Goal: Check status: Check status

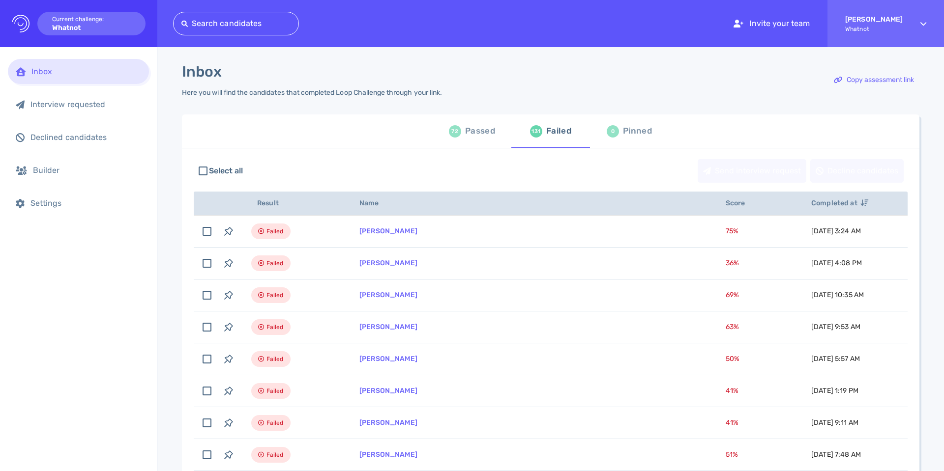
click at [472, 130] on div "Passed" at bounding box center [480, 131] width 30 height 15
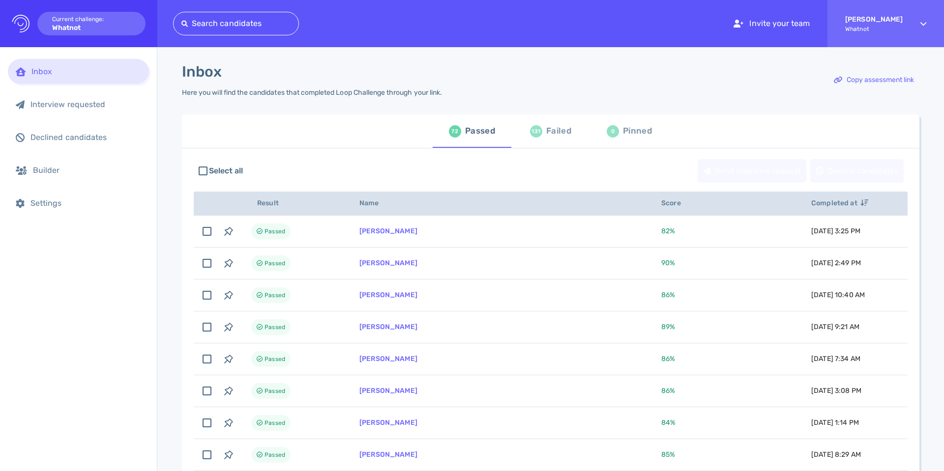
click at [546, 137] on div "Failed" at bounding box center [558, 131] width 25 height 15
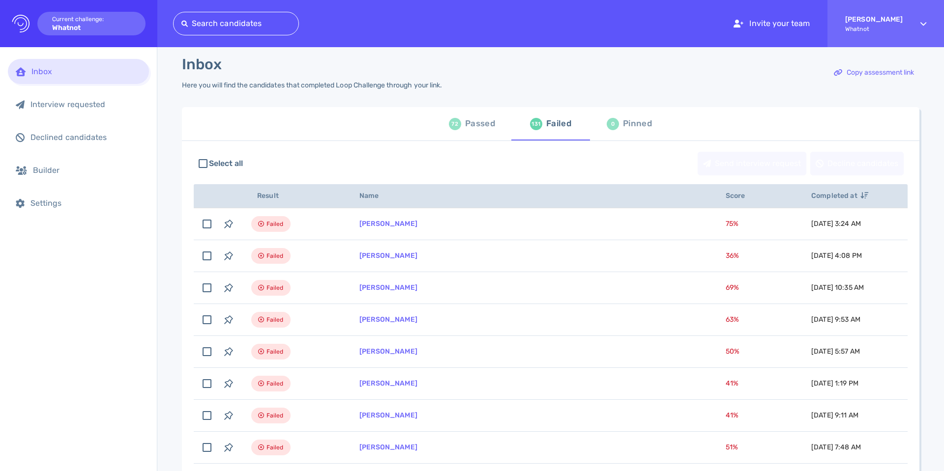
scroll to position [10, 0]
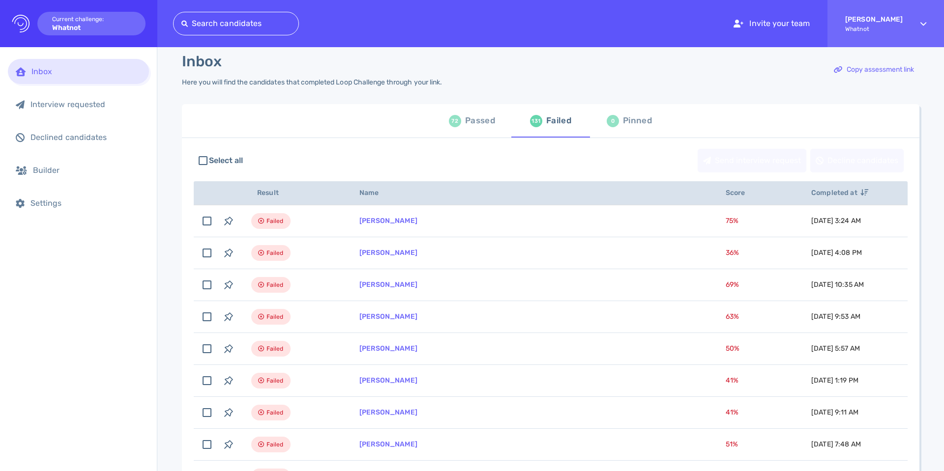
click at [463, 133] on div "72 Passed" at bounding box center [472, 121] width 46 height 28
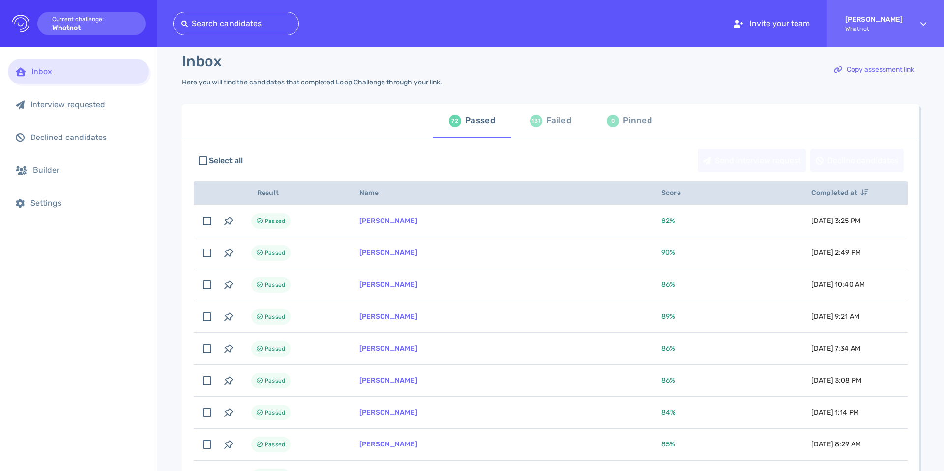
scroll to position [10, 0]
click at [553, 113] on div "131 Failed" at bounding box center [550, 121] width 41 height 28
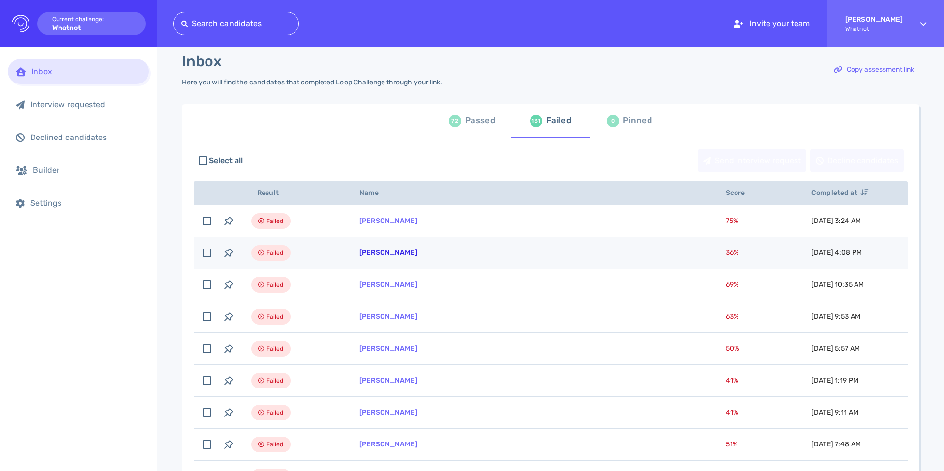
click at [383, 256] on link "[PERSON_NAME]" at bounding box center [388, 253] width 58 height 8
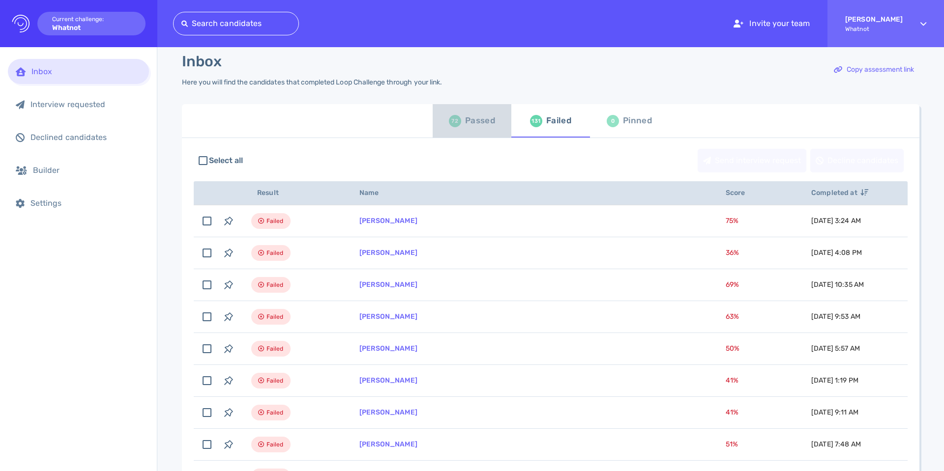
click at [471, 119] on div "Passed" at bounding box center [480, 121] width 30 height 15
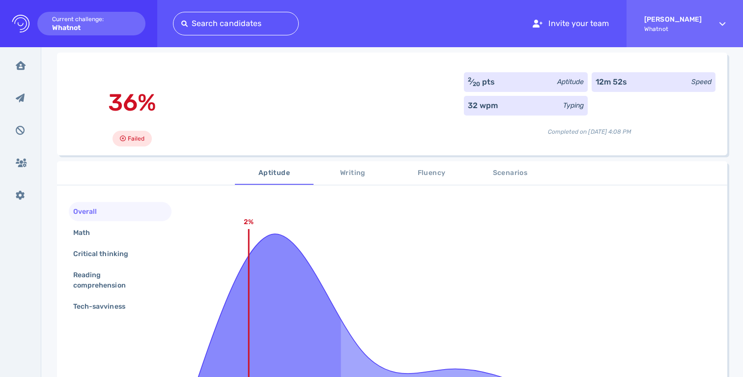
scroll to position [58, 0]
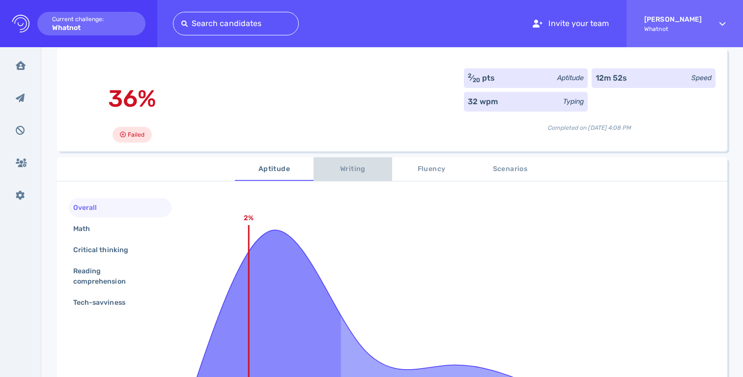
click at [366, 171] on span "Writing" at bounding box center [352, 169] width 67 height 12
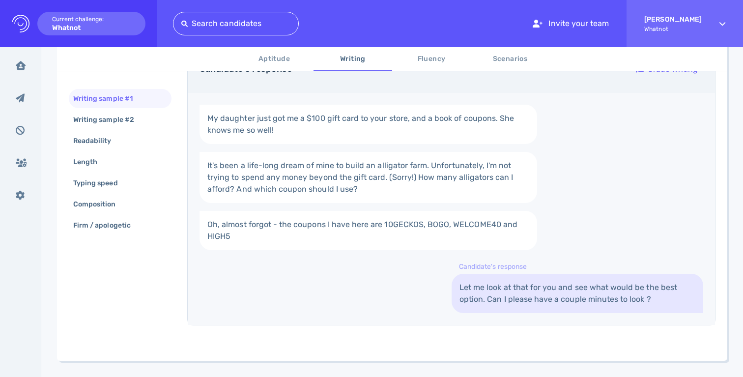
scroll to position [212, 0]
click at [115, 127] on div "Writing sample #2" at bounding box center [120, 119] width 103 height 19
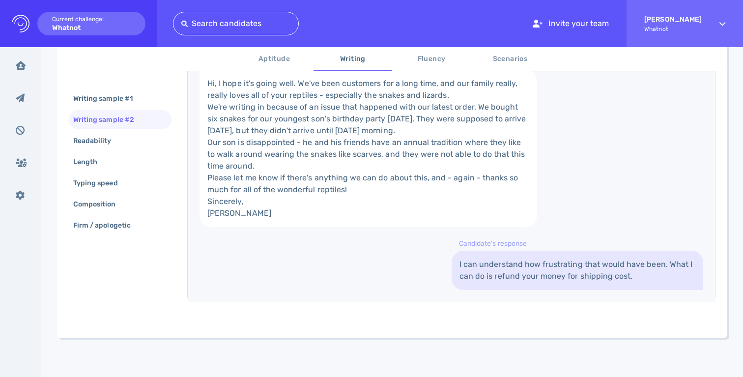
scroll to position [361, 0]
click at [94, 147] on div "Readability" at bounding box center [97, 141] width 52 height 14
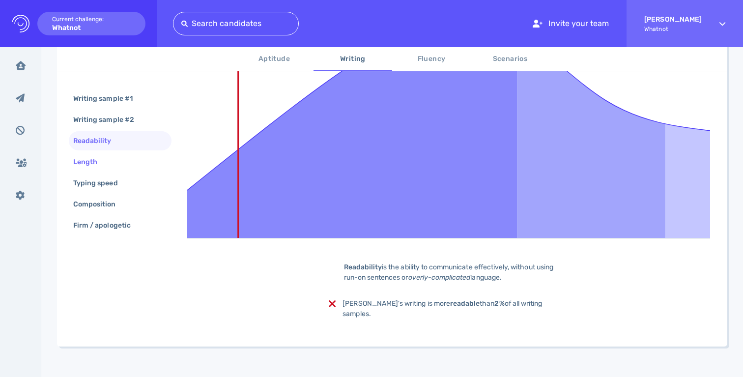
click at [87, 160] on div "Length" at bounding box center [90, 162] width 38 height 14
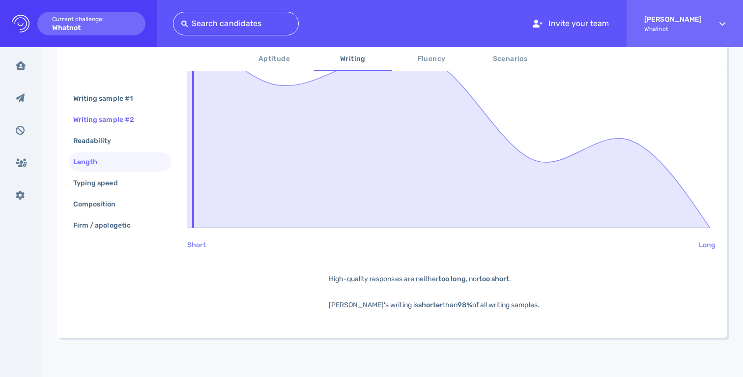
click at [105, 124] on div "Writing sample #2" at bounding box center [108, 120] width 75 height 14
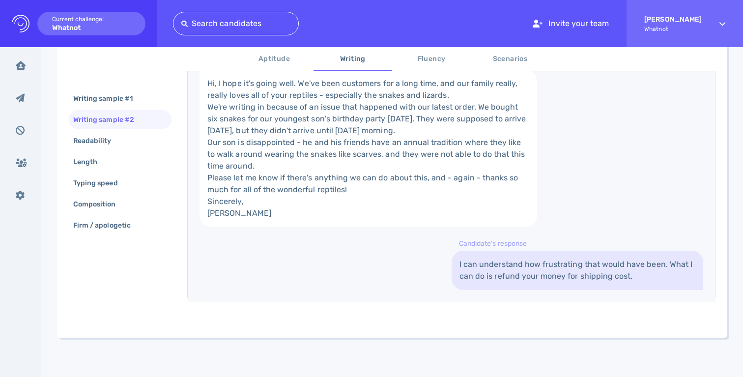
scroll to position [324, 0]
